Goal: Check status: Check status

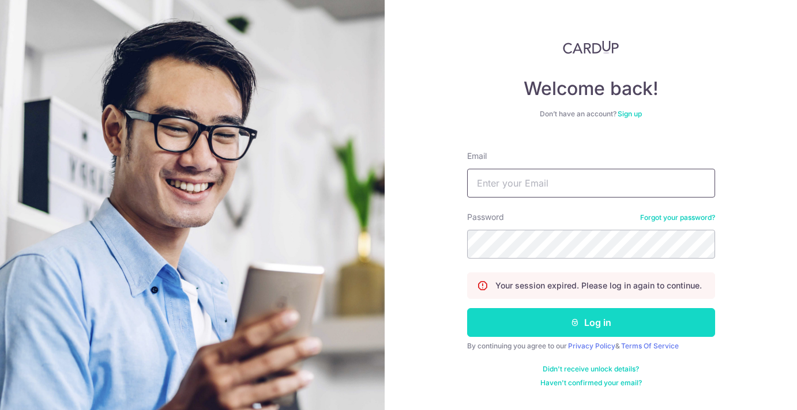
type input "[DOMAIN_NAME][EMAIL_ADDRESS][DOMAIN_NAME]"
click at [584, 323] on button "Log in" at bounding box center [591, 322] width 248 height 29
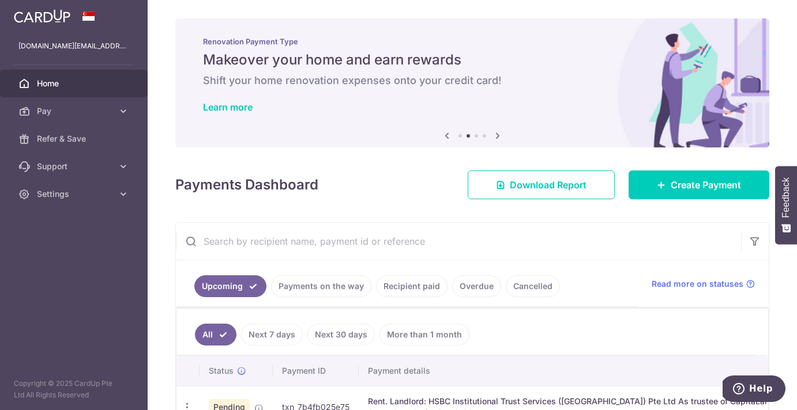
scroll to position [81, 0]
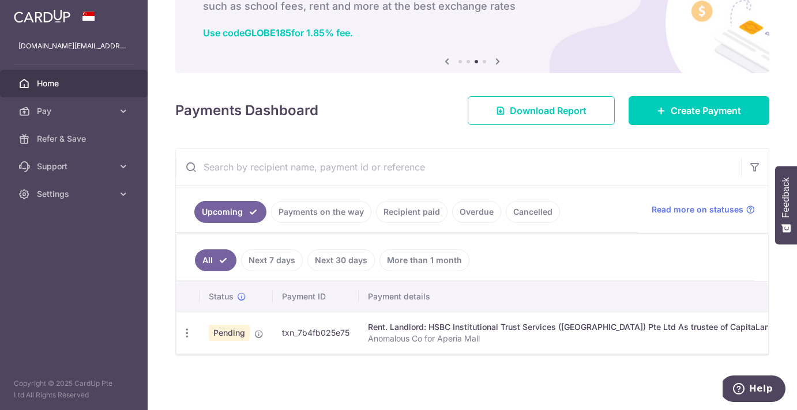
click at [414, 207] on link "Recipient paid" at bounding box center [411, 212] width 71 height 22
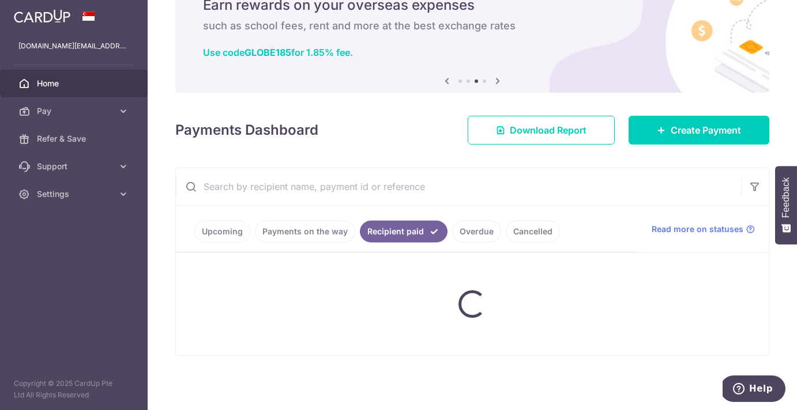
scroll to position [74, 0]
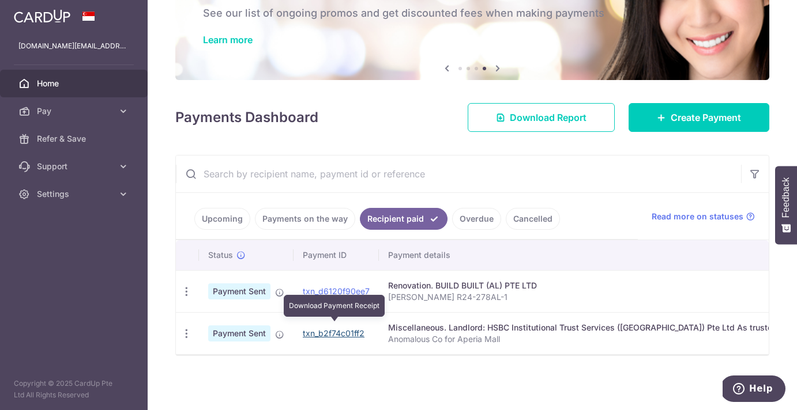
click at [335, 329] on link "txn_b2f74c01ff2" at bounding box center [334, 334] width 62 height 10
click at [189, 328] on icon "button" at bounding box center [186, 334] width 12 height 12
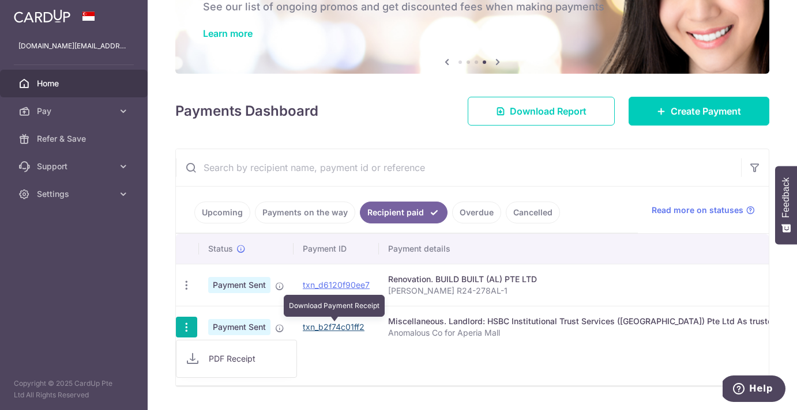
click at [329, 327] on link "txn_b2f74c01ff2" at bounding box center [334, 327] width 62 height 10
